Goal: Task Accomplishment & Management: Use online tool/utility

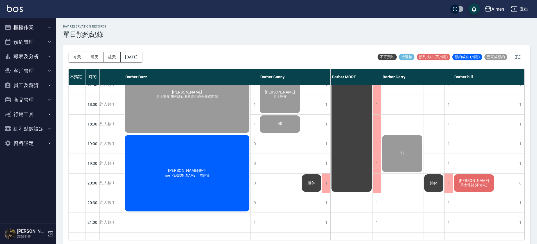
scroll to position [266, 71]
click at [472, 182] on span "[PERSON_NAME]" at bounding box center [474, 181] width 32 height 5
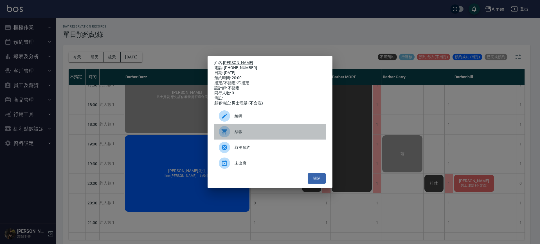
click at [239, 131] on div "結帳" at bounding box center [269, 132] width 111 height 16
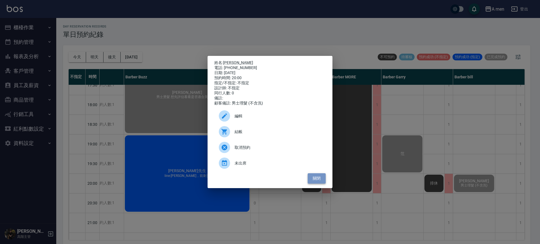
click at [319, 177] on button "關閉" at bounding box center [317, 179] width 18 height 10
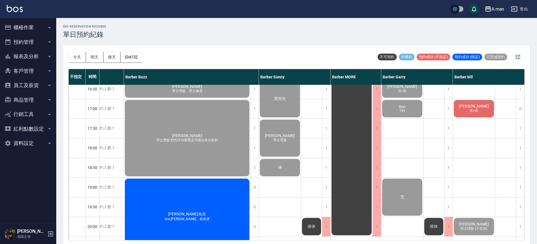
scroll to position [224, 68]
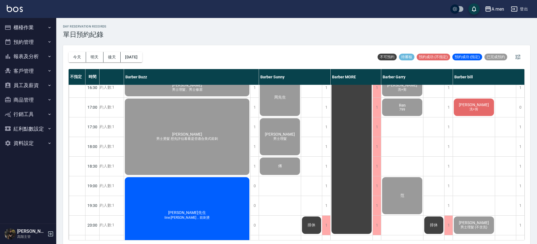
click at [477, 104] on span "沈智揚" at bounding box center [474, 105] width 32 height 5
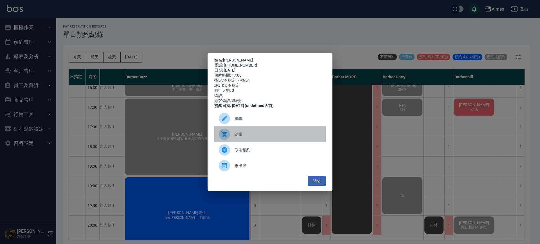
click at [263, 135] on span "結帳" at bounding box center [278, 135] width 87 height 6
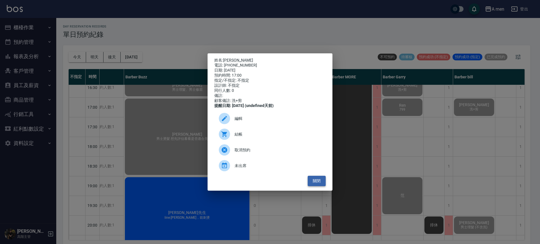
click at [320, 183] on button "關閉" at bounding box center [317, 181] width 18 height 10
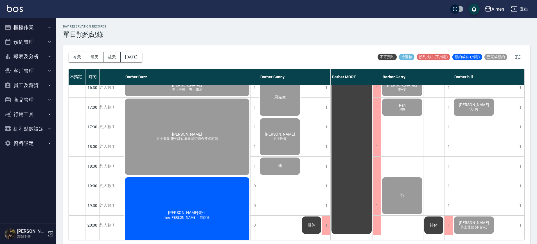
click at [238, 201] on div "吳先生 line:吉米，前刺燙" at bounding box center [187, 216] width 126 height 78
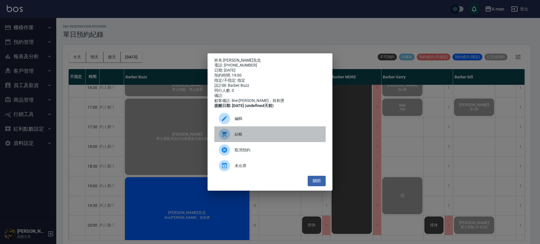
click at [267, 135] on span "結帳" at bounding box center [278, 135] width 87 height 6
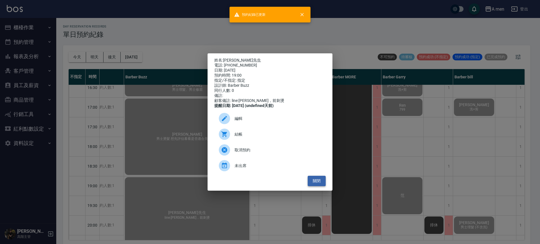
click at [314, 185] on button "關閉" at bounding box center [317, 181] width 18 height 10
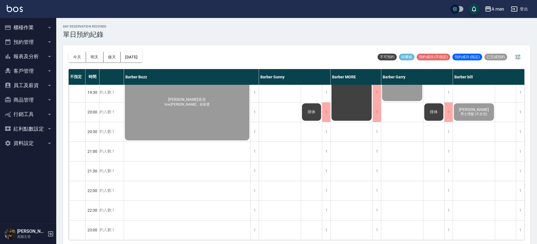
scroll to position [0, 68]
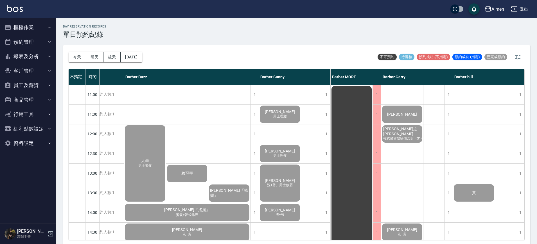
click at [79, 62] on div "今天 明天 後天 2025/10/11" at bounding box center [106, 57] width 74 height 24
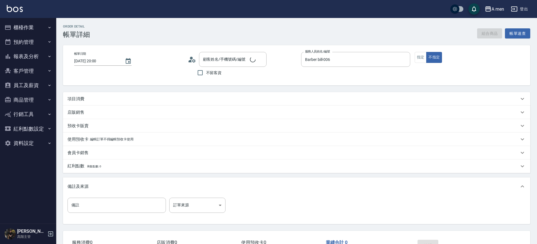
type input "Steven Chen/0975650719/null"
click at [228, 102] on div "項目消費" at bounding box center [296, 99] width 467 height 14
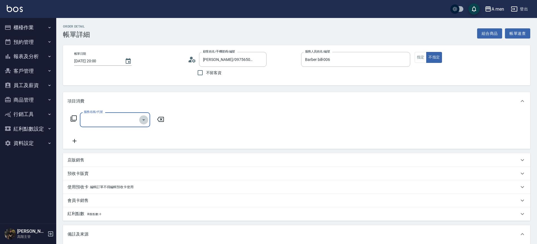
click at [142, 122] on icon "Open" at bounding box center [143, 120] width 7 height 7
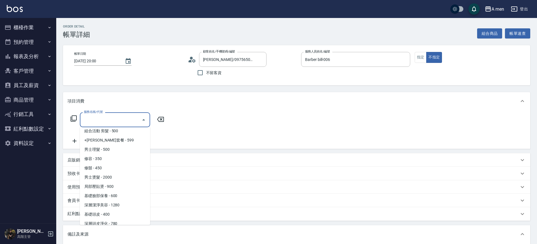
scroll to position [123, 0]
click at [119, 154] on span "男士理髮 - 500" at bounding box center [115, 149] width 70 height 9
type input "男士理髮(A01)"
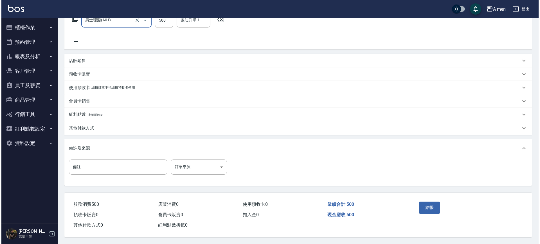
scroll to position [102, 0]
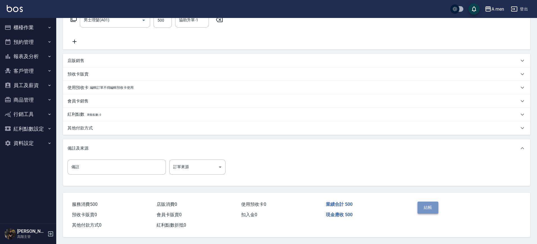
click at [427, 204] on button "結帳" at bounding box center [428, 208] width 21 height 12
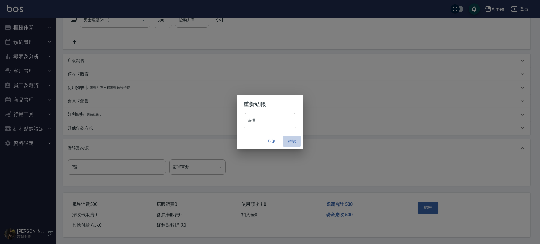
click at [289, 141] on button "確認" at bounding box center [292, 141] width 18 height 10
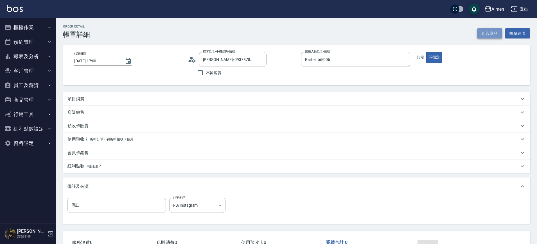
click at [488, 37] on button "組合商品" at bounding box center [489, 33] width 25 height 10
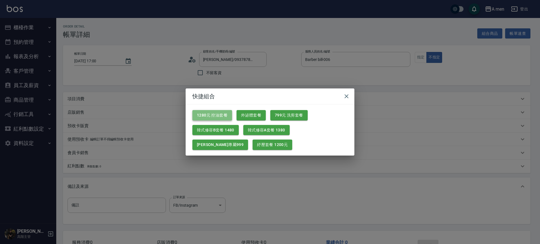
click at [215, 119] on button "1280元 控油套餐" at bounding box center [212, 115] width 40 height 10
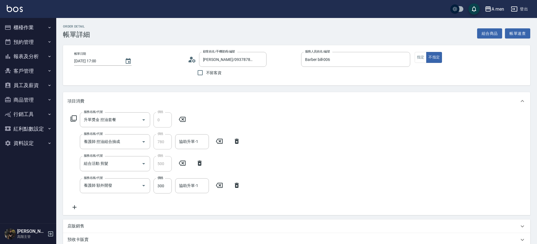
click at [242, 187] on icon at bounding box center [237, 185] width 14 height 7
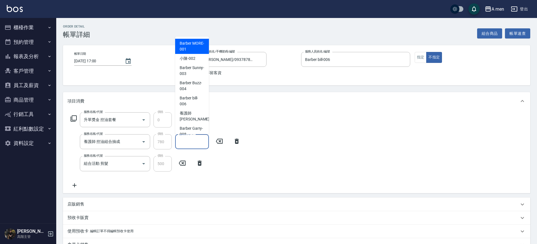
click at [180, 143] on input "協助升單-1" at bounding box center [192, 142] width 29 height 10
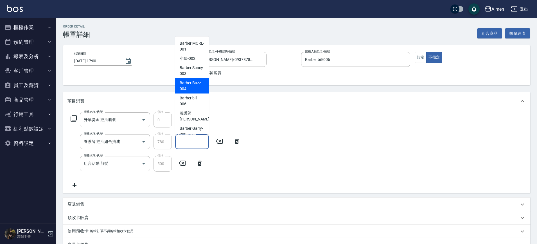
scroll to position [7, 0]
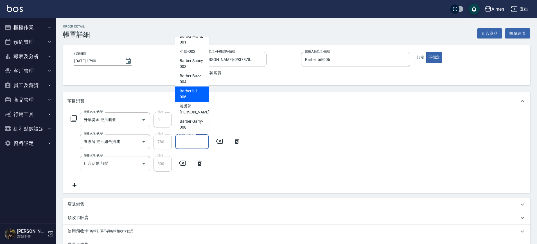
click at [188, 98] on span "Barber bill -006" at bounding box center [192, 94] width 25 height 12
type input "Barber bill-006"
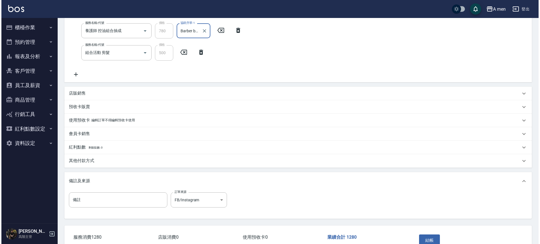
scroll to position [131, 0]
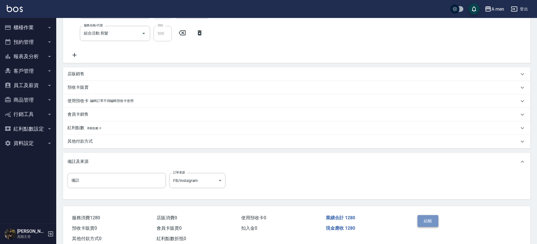
click at [427, 222] on button "結帳" at bounding box center [428, 221] width 21 height 12
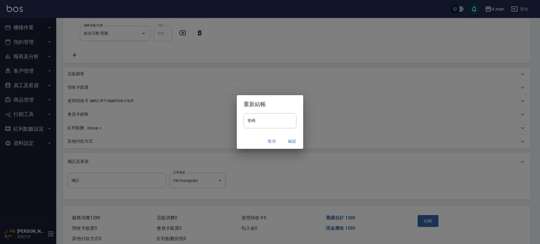
click at [286, 140] on button "確認" at bounding box center [292, 141] width 18 height 10
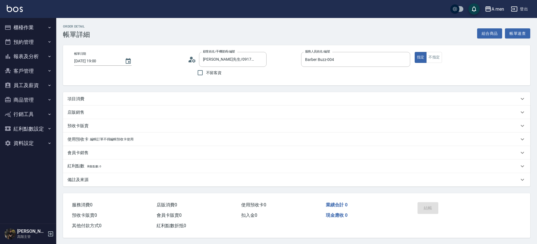
click at [241, 97] on div "項目消費" at bounding box center [294, 99] width 452 height 6
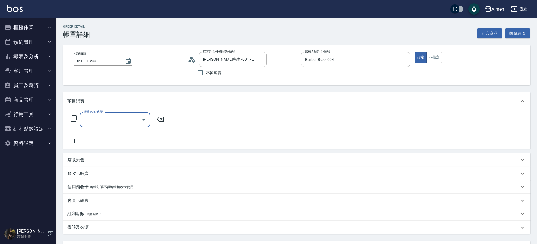
click at [103, 123] on input "服務名稱/代號" at bounding box center [110, 120] width 57 height 10
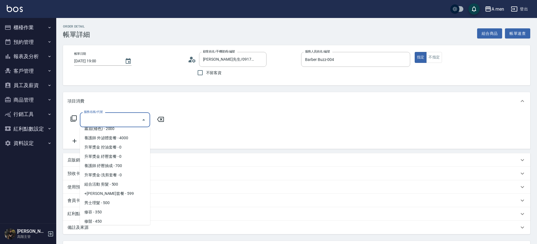
scroll to position [101, 0]
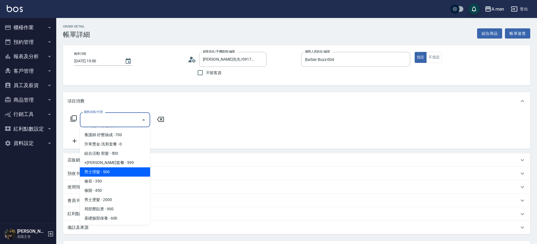
click at [113, 172] on span "男士理髮 - 500" at bounding box center [115, 172] width 70 height 9
type input "男士理髮(A01)"
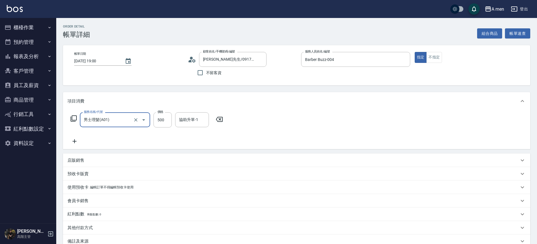
click at [72, 138] on icon at bounding box center [75, 141] width 14 height 7
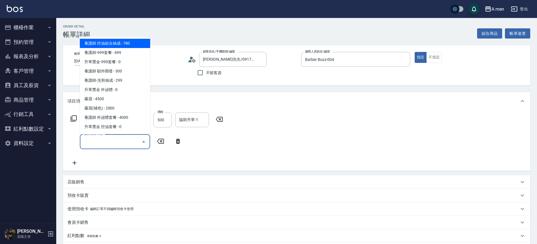
click at [111, 140] on input "服務名稱/代號" at bounding box center [110, 142] width 57 height 10
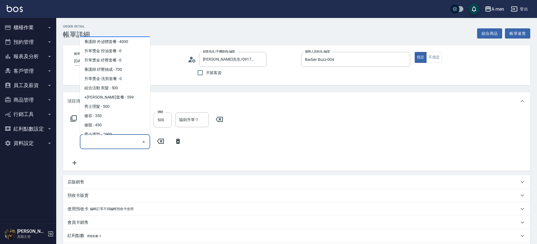
scroll to position [110, 0]
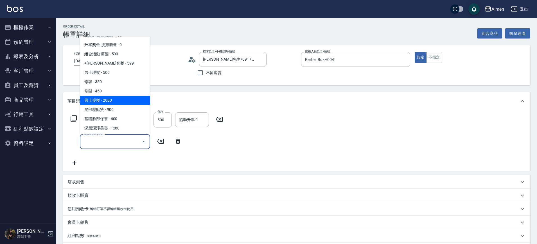
click at [119, 98] on span "男士燙髮 - 2000" at bounding box center [115, 100] width 70 height 9
type input "男士燙髮(B01)"
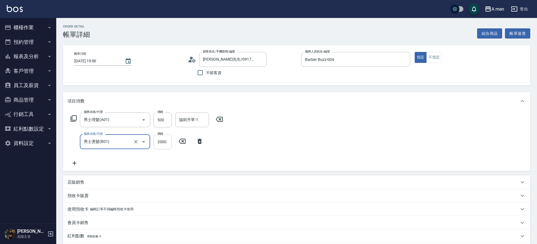
click at [166, 143] on input "2000" at bounding box center [163, 141] width 18 height 15
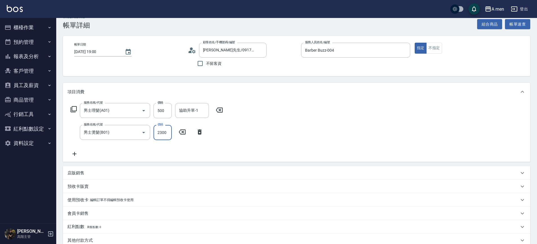
type input "2300"
click at [76, 152] on icon at bounding box center [75, 154] width 14 height 7
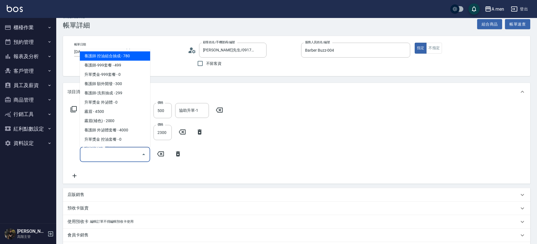
click at [110, 152] on input "服務名稱/代號" at bounding box center [110, 155] width 57 height 10
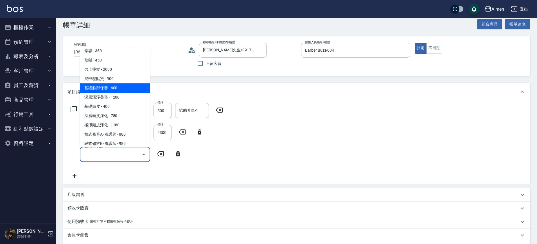
scroll to position [151, 0]
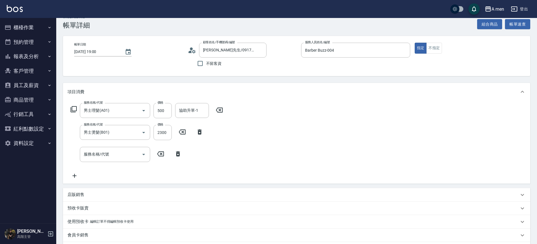
drag, startPoint x: 154, startPoint y: 173, endPoint x: 93, endPoint y: 197, distance: 66.0
click at [93, 197] on div "店販銷售" at bounding box center [294, 195] width 452 height 6
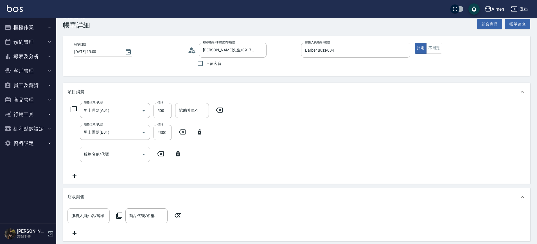
drag, startPoint x: 93, startPoint y: 197, endPoint x: 91, endPoint y: 212, distance: 15.8
click at [91, 212] on input "服務人員姓名/編號" at bounding box center [88, 216] width 37 height 10
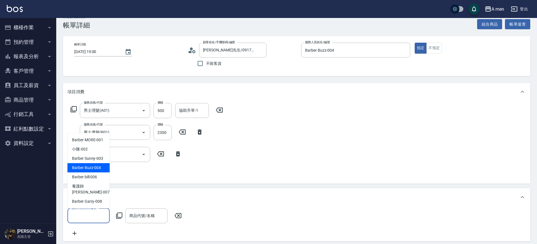
click at [91, 171] on span "Barber Buzz -004" at bounding box center [86, 168] width 29 height 6
type input "Barber Buzz-004"
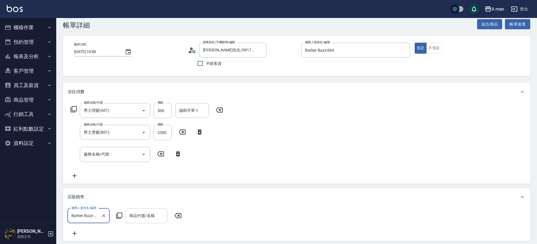
click at [148, 212] on div "商品代號/名稱 商品代號/名稱" at bounding box center [146, 216] width 42 height 15
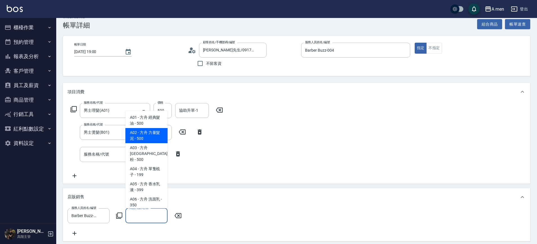
click at [152, 142] on span "A02 - 方舟 力量髮泥 - 500" at bounding box center [146, 135] width 42 height 15
type input "方舟 力量髮泥"
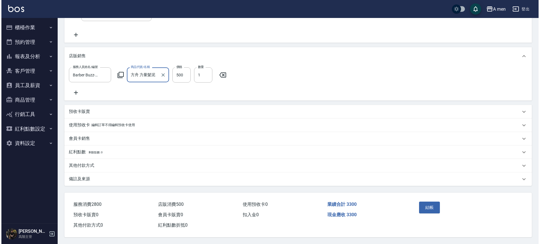
scroll to position [158, 0]
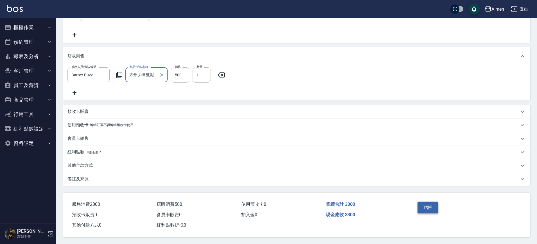
click at [433, 207] on button "結帳" at bounding box center [428, 208] width 21 height 12
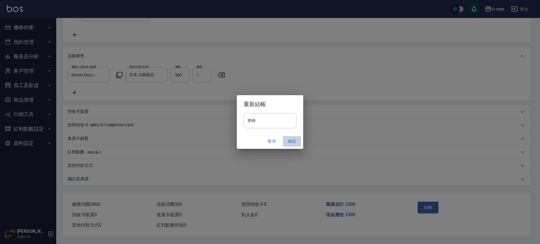
click at [292, 140] on button "確認" at bounding box center [292, 141] width 18 height 10
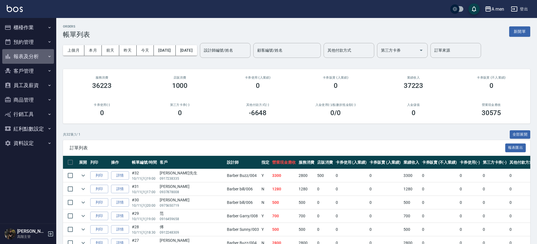
click at [40, 57] on button "報表及分析" at bounding box center [28, 56] width 52 height 15
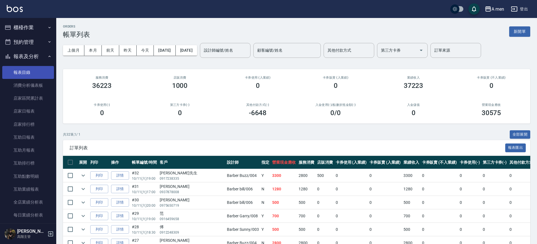
click at [34, 76] on link "報表目錄" at bounding box center [28, 72] width 52 height 13
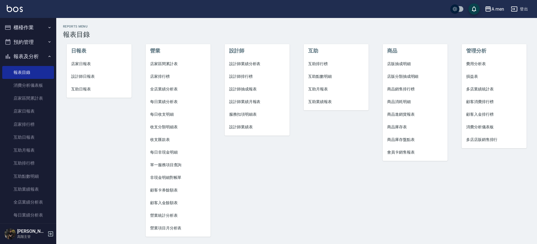
click at [36, 42] on button "預約管理" at bounding box center [28, 42] width 52 height 15
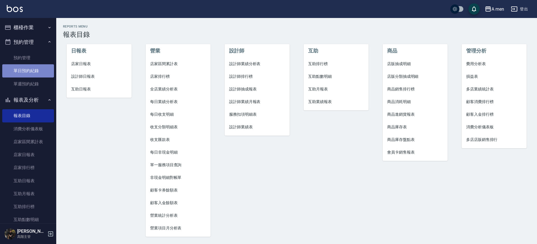
click at [30, 74] on link "單日預約紀錄" at bounding box center [28, 70] width 52 height 13
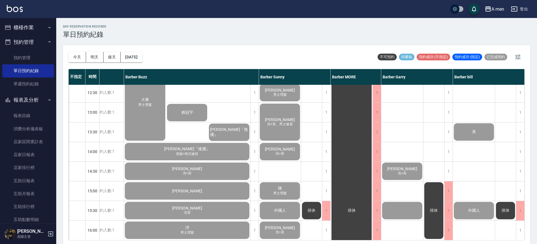
scroll to position [0, 71]
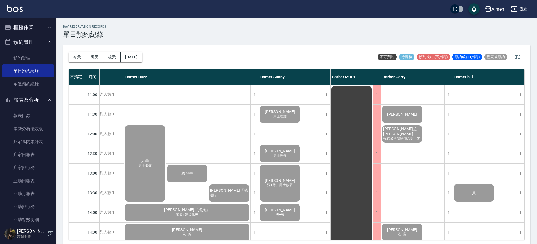
click at [28, 27] on button "櫃檯作業" at bounding box center [28, 27] width 52 height 15
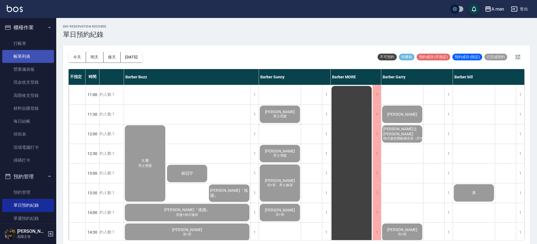
click at [33, 51] on link "帳單列表" at bounding box center [28, 56] width 52 height 13
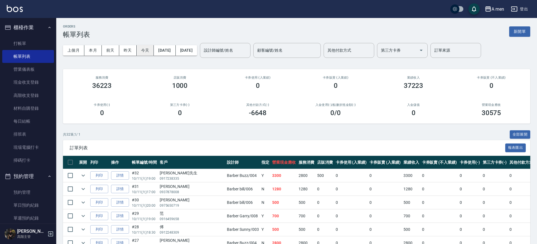
click at [143, 55] on button "今天" at bounding box center [145, 50] width 17 height 10
click at [374, 41] on div "上個月 本月 前天 昨天 今天 2025/10/11 2025/10/11 設計師編號/姓名 設計師編號/姓名 顧客編號/姓名 顧客編號/姓名 其他付款方式 …" at bounding box center [296, 51] width 467 height 24
click at [371, 48] on input "其他付款方式" at bounding box center [349, 51] width 46 height 10
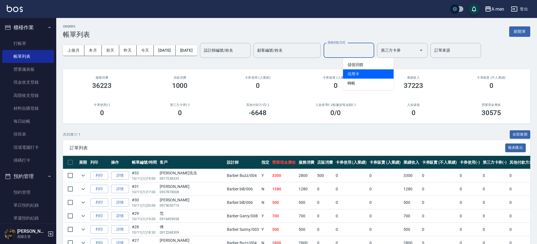
click at [368, 83] on span "轉帳" at bounding box center [368, 83] width 51 height 9
type input "轉帳"
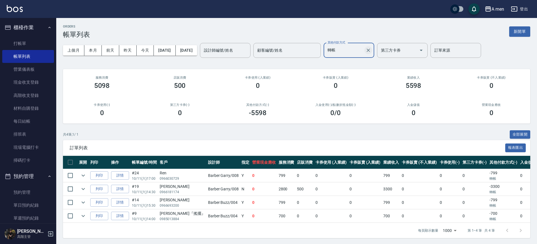
click at [371, 51] on icon "Clear" at bounding box center [369, 51] width 6 height 6
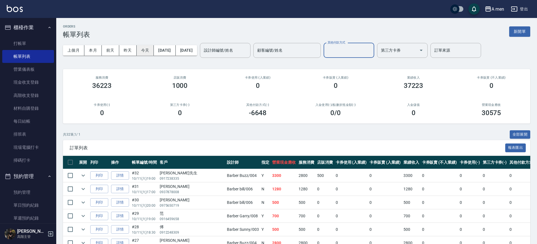
click at [141, 55] on button "今天" at bounding box center [145, 50] width 17 height 10
click at [244, 109] on div "-6648" at bounding box center [258, 113] width 64 height 8
click at [368, 51] on input "其他付款方式" at bounding box center [349, 51] width 46 height 10
click at [370, 73] on span "信用卡" at bounding box center [368, 73] width 51 height 9
type input "信用卡"
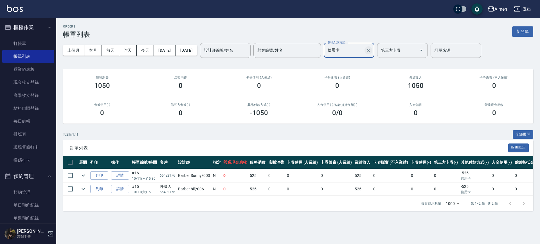
click at [371, 49] on icon "Clear" at bounding box center [369, 51] width 6 height 6
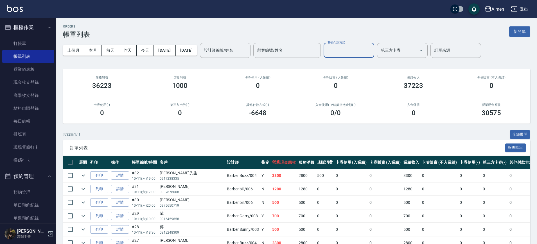
click at [370, 56] on div "其他付款方式" at bounding box center [349, 50] width 51 height 15
click at [369, 75] on span "信用卡" at bounding box center [368, 73] width 51 height 9
type input "信用卡"
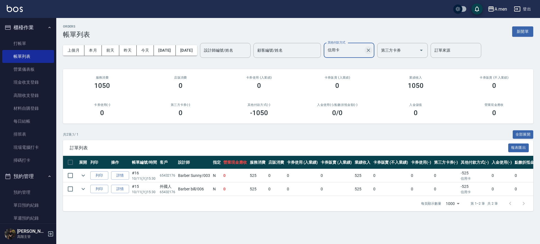
click at [371, 48] on icon "Clear" at bounding box center [369, 51] width 6 height 6
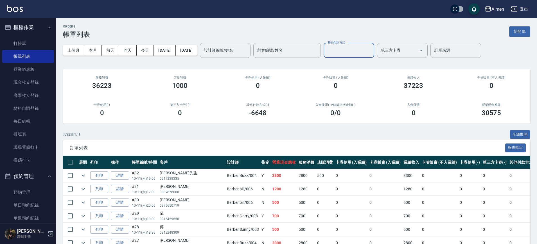
click at [449, 121] on div "入金儲值 0" at bounding box center [414, 109] width 78 height 27
click at [318, 53] on input "顧客編號/姓名" at bounding box center [287, 51] width 62 height 10
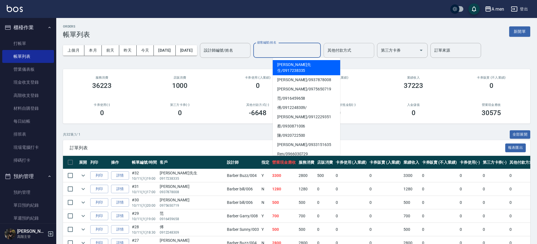
click at [93, 95] on div "服務消費 36223" at bounding box center [102, 82] width 78 height 27
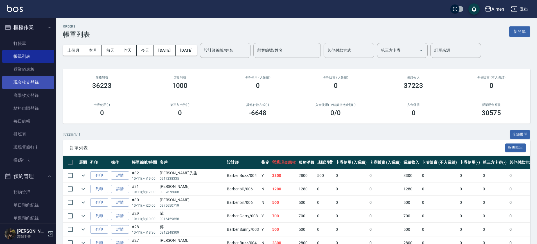
click at [27, 87] on link "現金收支登錄" at bounding box center [28, 82] width 52 height 13
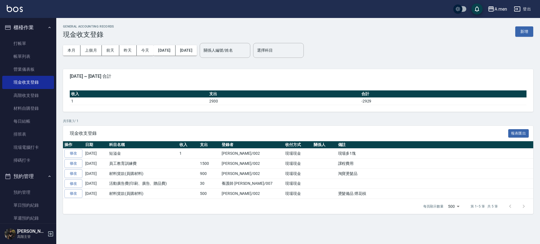
click at [205, 123] on p "共 5 筆, 1 / 1" at bounding box center [298, 121] width 470 height 5
click at [41, 60] on link "帳單列表" at bounding box center [28, 56] width 52 height 13
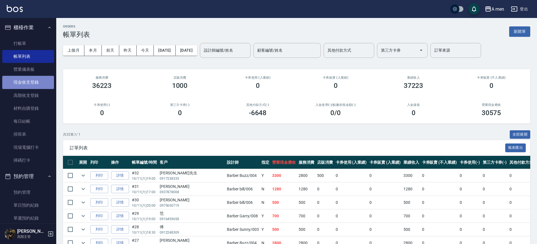
click at [33, 83] on link "現金收支登錄" at bounding box center [28, 82] width 52 height 13
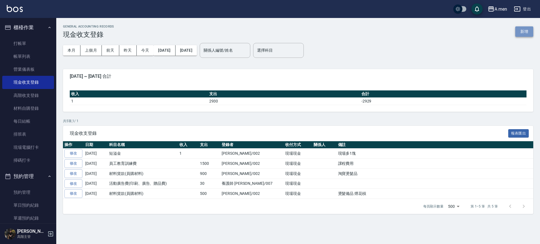
click at [522, 30] on button "新增" at bounding box center [524, 31] width 18 height 10
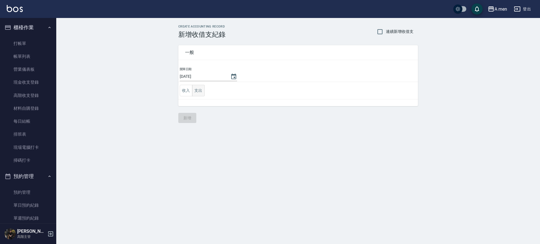
click at [204, 86] on button "支出" at bounding box center [198, 91] width 13 height 12
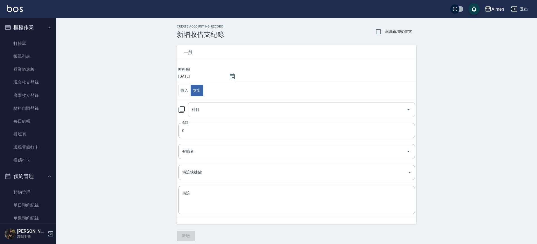
click at [214, 111] on input "科目" at bounding box center [297, 110] width 214 height 10
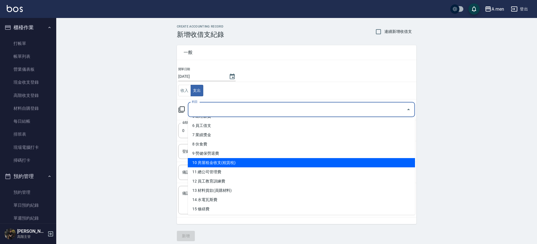
scroll to position [70, 0]
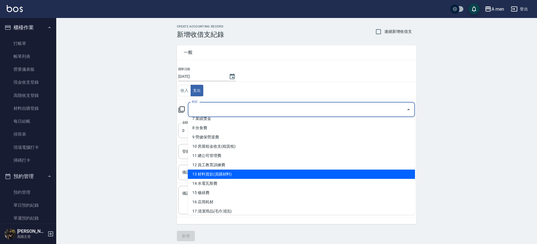
click at [245, 176] on li "13 材料貨款(員購材料)" at bounding box center [301, 174] width 227 height 9
type input "13 材料貨款(員購材料)"
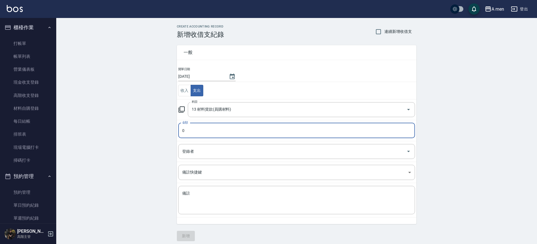
click at [221, 125] on input "0" at bounding box center [296, 130] width 237 height 15
drag, startPoint x: 207, startPoint y: 125, endPoint x: 175, endPoint y: 122, distance: 31.9
click at [175, 122] on div "一般 開單日期 2025/10/11 收入 支出 科目 13 材料貨款(員購材料) 科目 金額 0 金額 登錄者 登錄者 備註快捷鍵 ​ 備註快捷鍵 備註 x…" at bounding box center [293, 132] width 246 height 186
click at [227, 159] on div "登錄者" at bounding box center [296, 151] width 237 height 15
type input "250"
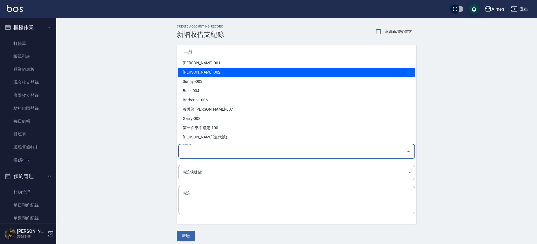
click at [232, 69] on li "陳汶駿-002" at bounding box center [296, 72] width 237 height 9
type input "陳汶駿-002"
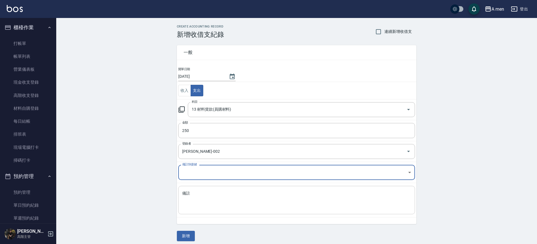
click at [241, 206] on textarea "備註" at bounding box center [296, 200] width 229 height 19
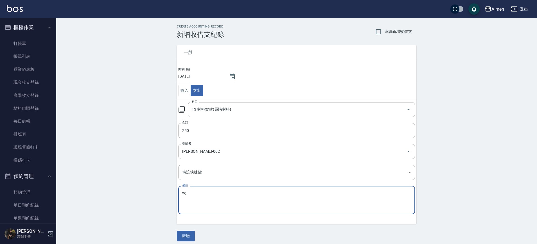
type textarea "w"
type textarea "燙髮耗材"
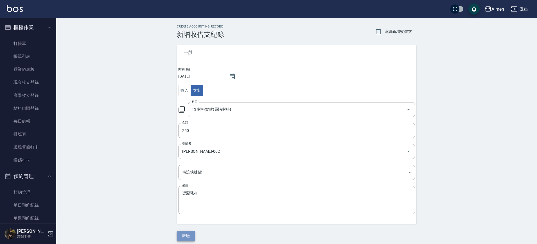
click at [191, 234] on button "新增" at bounding box center [186, 236] width 18 height 10
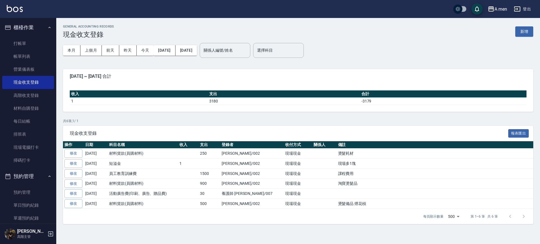
drag, startPoint x: 33, startPoint y: 56, endPoint x: 354, endPoint y: 101, distance: 324.6
click at [33, 56] on link "帳單列表" at bounding box center [28, 56] width 52 height 13
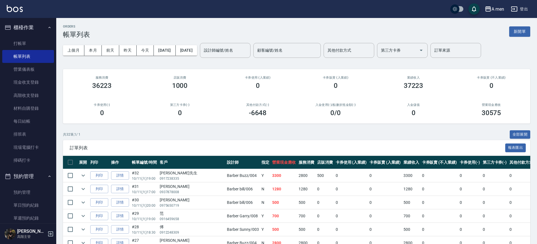
click at [420, 87] on h3 "37223" at bounding box center [414, 86] width 20 height 8
click at [349, 87] on div "0" at bounding box center [335, 86] width 64 height 8
click at [22, 109] on link "材料自購登錄" at bounding box center [28, 108] width 52 height 13
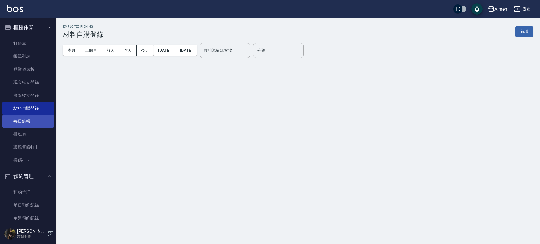
click at [28, 125] on link "每日結帳" at bounding box center [28, 121] width 52 height 13
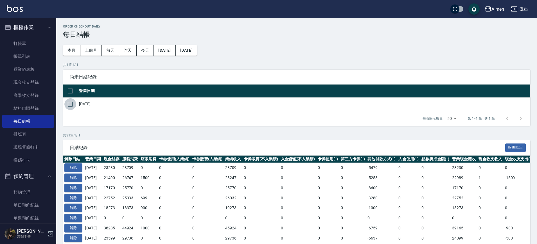
click at [71, 107] on input "checkbox" at bounding box center [70, 104] width 12 height 12
checkbox input "true"
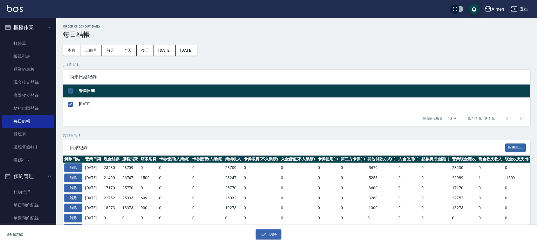
drag, startPoint x: 269, startPoint y: 232, endPoint x: 275, endPoint y: 213, distance: 20.2
click at [270, 232] on button "結帳" at bounding box center [269, 235] width 26 height 10
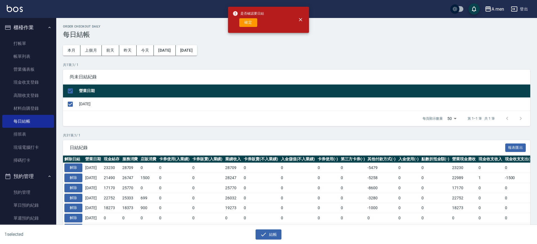
click at [251, 28] on div "是否確認要日結 確定" at bounding box center [249, 19] width 32 height 23
click at [248, 23] on button "確定" at bounding box center [248, 22] width 18 height 9
checkbox input "false"
